Goal: Information Seeking & Learning: Learn about a topic

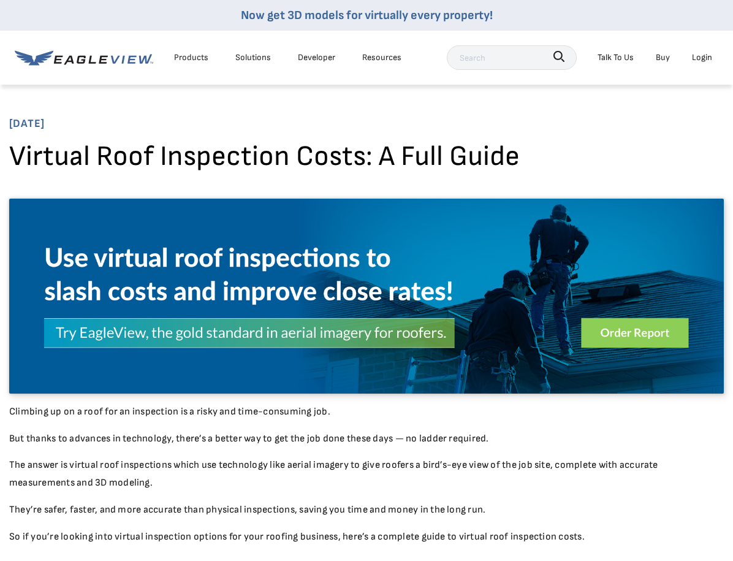
click at [106, 122] on span "[DATE]" at bounding box center [366, 124] width 715 height 20
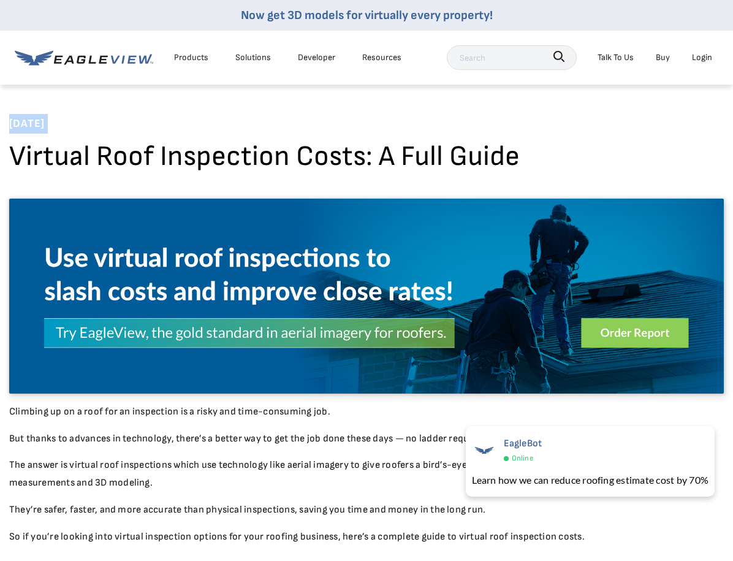
click at [178, 56] on div "Products" at bounding box center [191, 57] width 34 height 15
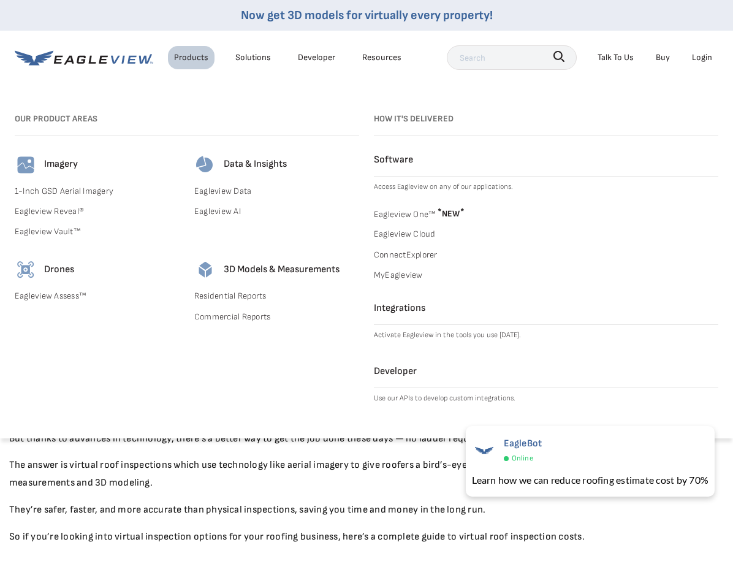
click at [212, 191] on link "Eagleview Data" at bounding box center [276, 190] width 165 height 15
